Goal: Task Accomplishment & Management: Manage account settings

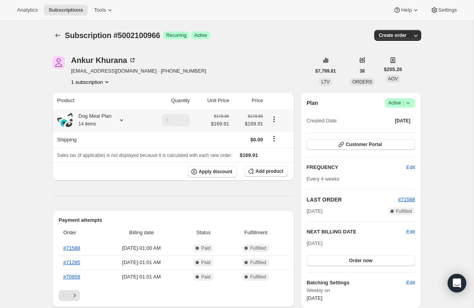
click at [122, 120] on icon at bounding box center [121, 120] width 3 height 2
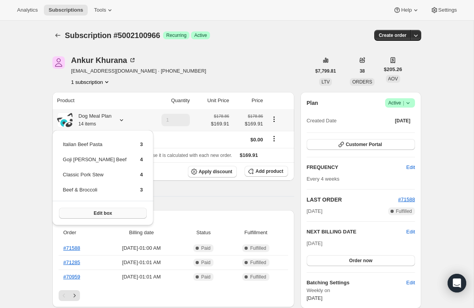
click at [98, 215] on span "Edit box" at bounding box center [103, 213] width 18 height 6
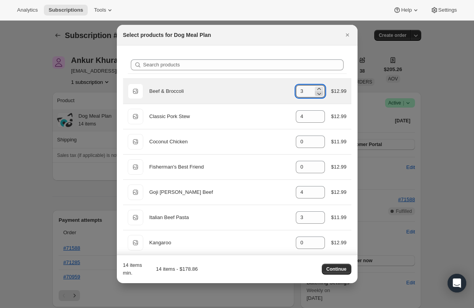
click at [318, 93] on icon ":re3:" at bounding box center [319, 94] width 8 height 8
type input "1"
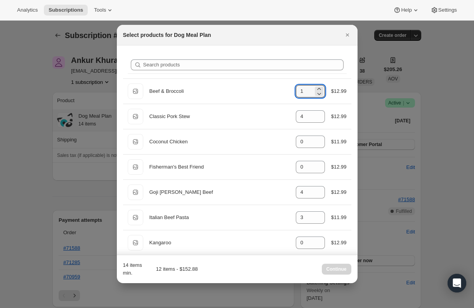
click at [337, 268] on div "Continue" at bounding box center [337, 269] width 30 height 11
click at [346, 36] on icon "Close" at bounding box center [347, 34] width 3 height 3
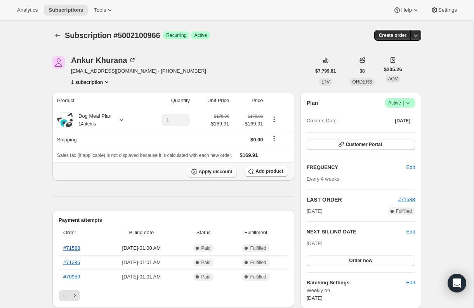
click at [207, 173] on span "Apply discount" at bounding box center [216, 172] width 34 height 6
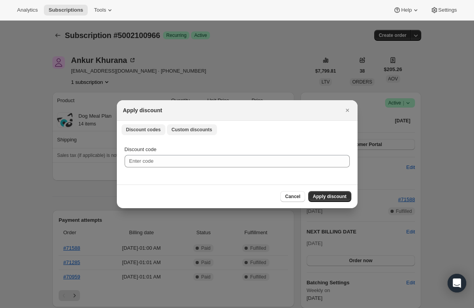
click at [187, 127] on span "Custom discounts" at bounding box center [192, 130] width 41 height 6
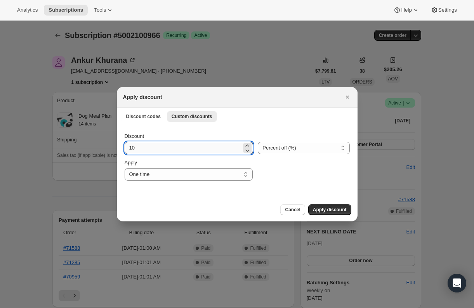
click at [147, 150] on input "10" at bounding box center [183, 148] width 117 height 12
type input "100"
click at [221, 177] on select "One time Specify instances... Indefinitely" at bounding box center [189, 174] width 128 height 12
click at [125, 168] on select "One time Specify instances... Indefinitely" at bounding box center [189, 174] width 128 height 12
click at [291, 208] on span "Cancel" at bounding box center [292, 210] width 15 height 6
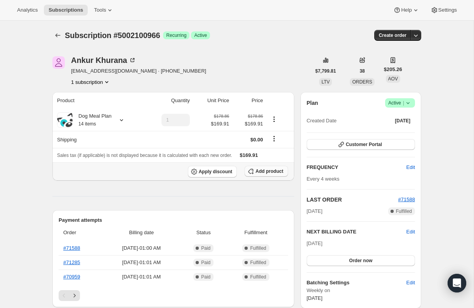
click at [259, 171] on span "Add product" at bounding box center [269, 171] width 28 height 6
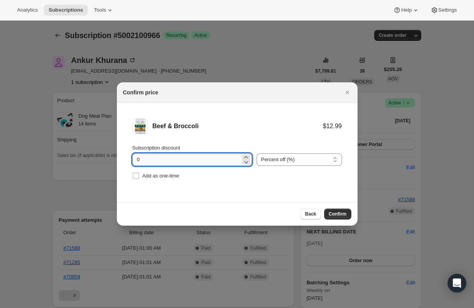
click at [152, 160] on input "0" at bounding box center [186, 159] width 108 height 12
type input "100"
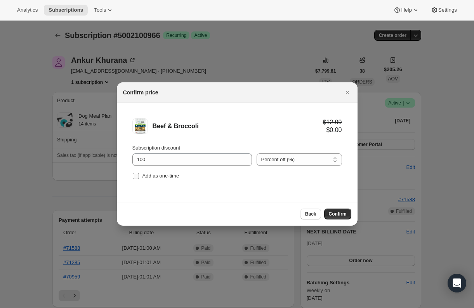
click at [133, 177] on input "Add as one-time" at bounding box center [136, 176] width 6 height 6
checkbox input "true"
click at [341, 213] on span "Confirm" at bounding box center [338, 214] width 18 height 6
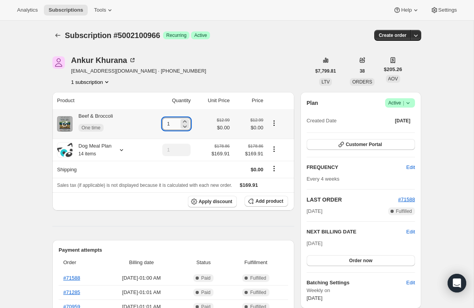
click at [173, 123] on input "1" at bounding box center [170, 124] width 17 height 12
click at [186, 122] on icon at bounding box center [185, 122] width 8 height 8
type input "2"
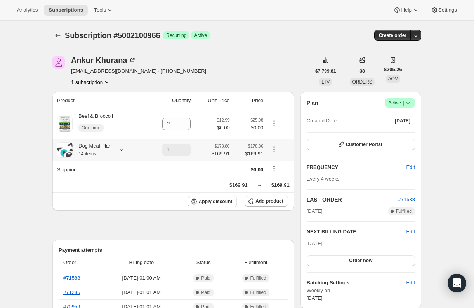
click at [123, 150] on icon at bounding box center [122, 150] width 8 height 8
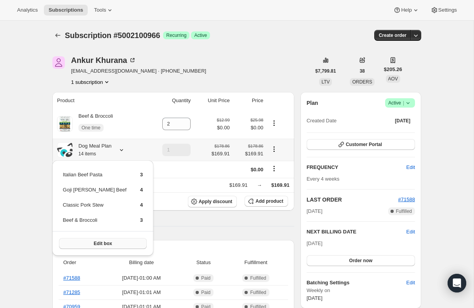
click at [94, 245] on span "Edit box" at bounding box center [103, 243] width 18 height 6
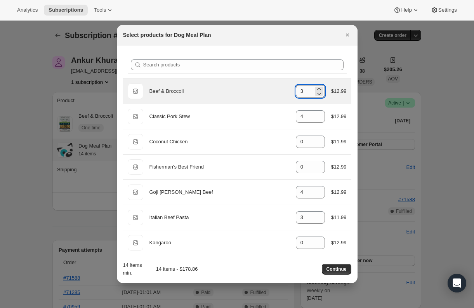
click at [305, 87] on input "3" at bounding box center [304, 91] width 17 height 12
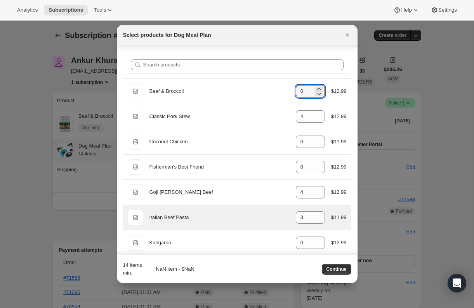
scroll to position [1, 0]
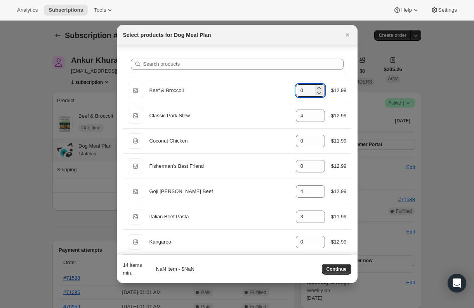
type input "0"
click at [41, 213] on div at bounding box center [237, 154] width 474 height 308
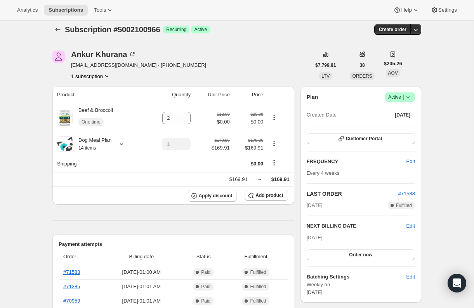
scroll to position [0, 0]
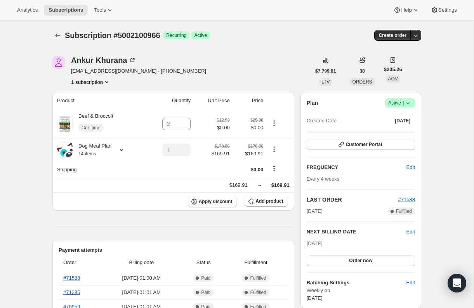
click at [270, 75] on div "[PERSON_NAME] [EMAIL_ADDRESS][DOMAIN_NAME] · [PHONE_NUMBER] 1 subscription" at bounding box center [181, 71] width 258 height 30
